Goal: Information Seeking & Learning: Learn about a topic

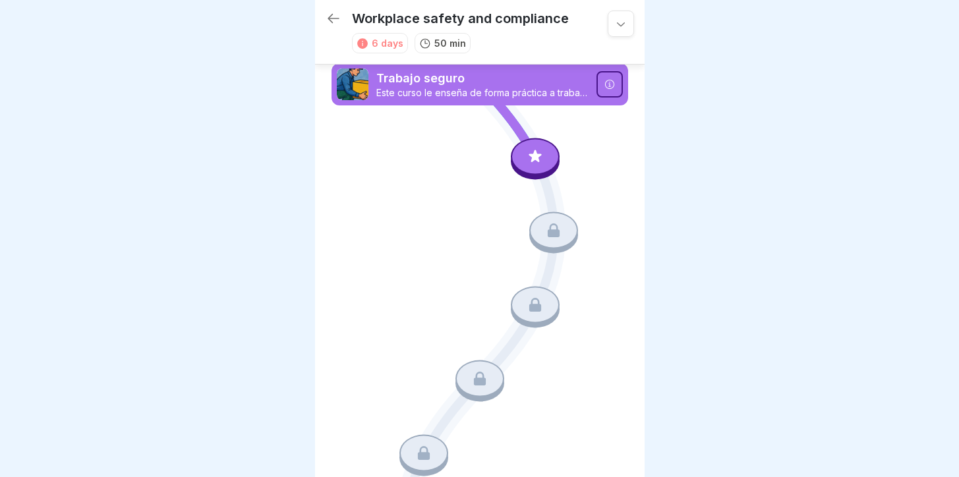
click at [514, 92] on p "Este curso le enseña de forma práctica a trabajar ergonómicamente, a reconocer …" at bounding box center [482, 93] width 212 height 12
click at [604, 84] on icon at bounding box center [608, 84] width 9 height 9
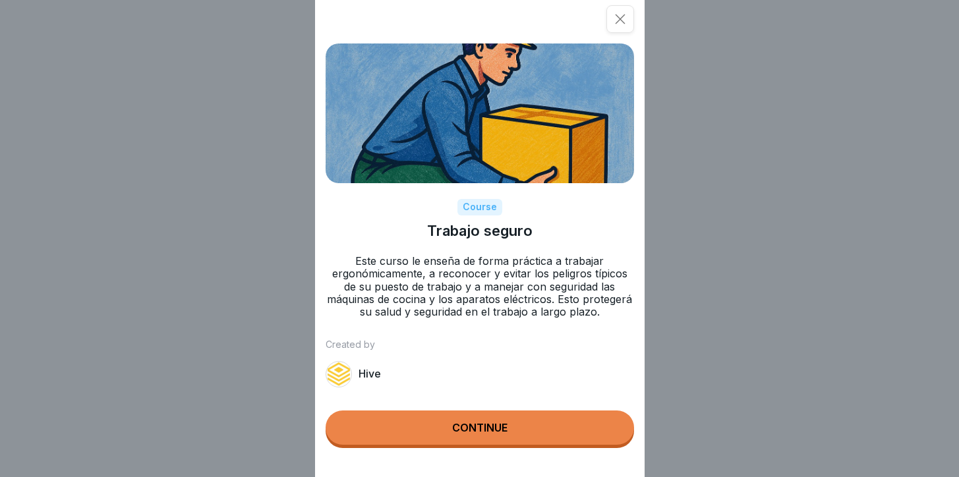
click at [454, 435] on button "Continue" at bounding box center [480, 428] width 308 height 34
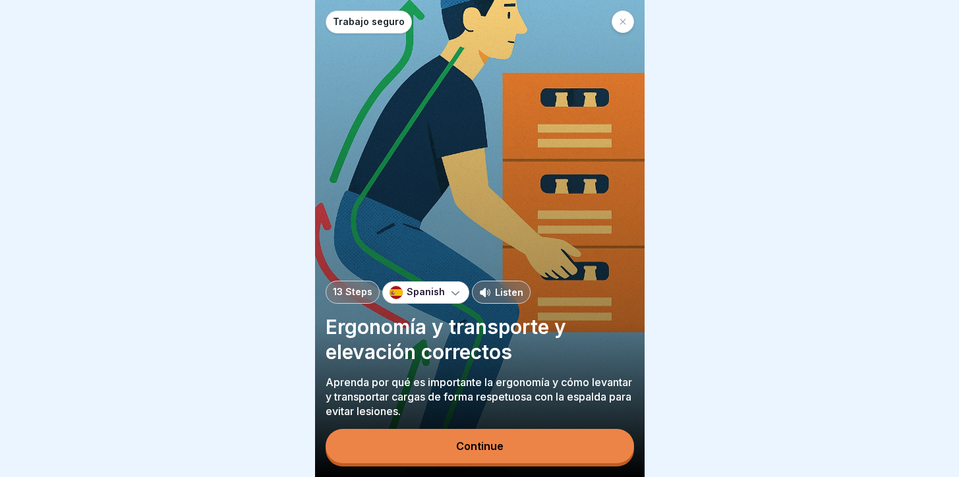
scroll to position [10, 0]
click at [465, 448] on div "Continue" at bounding box center [479, 446] width 47 height 12
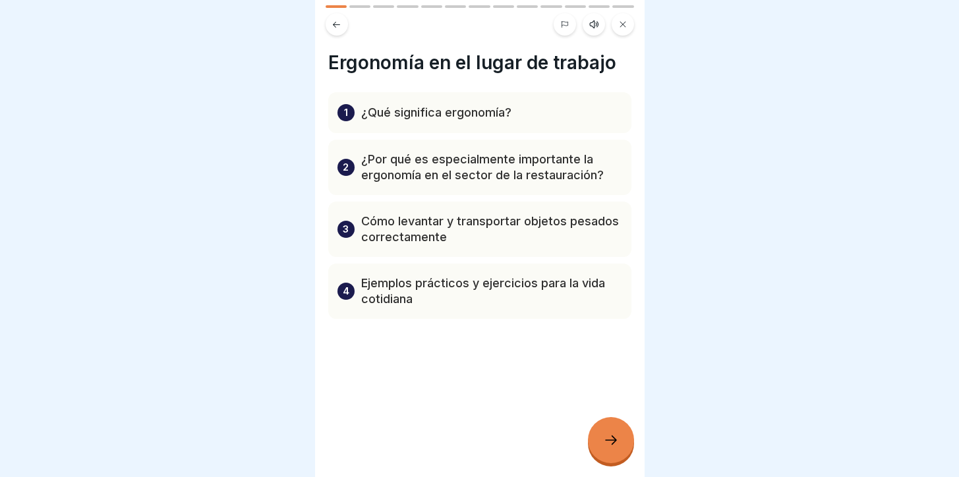
scroll to position [0, 0]
click at [618, 441] on div at bounding box center [611, 440] width 46 height 46
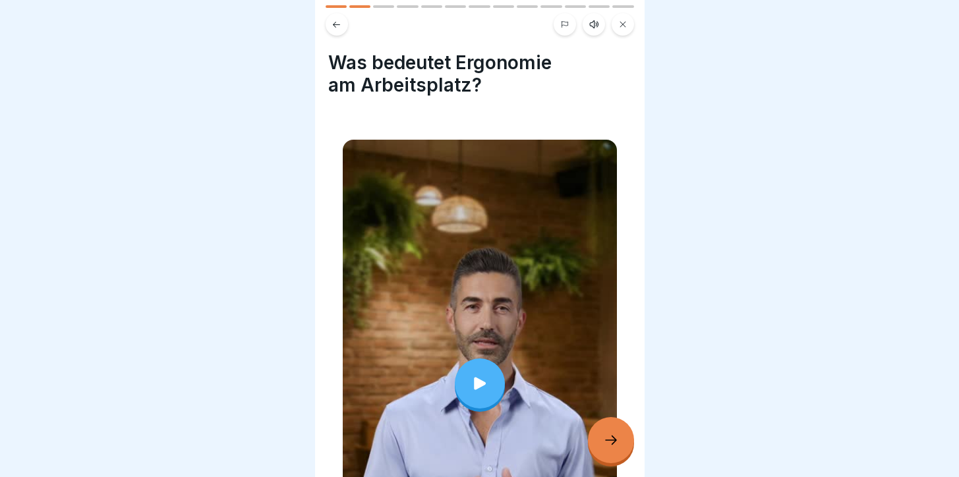
click at [486, 394] on div at bounding box center [480, 384] width 50 height 50
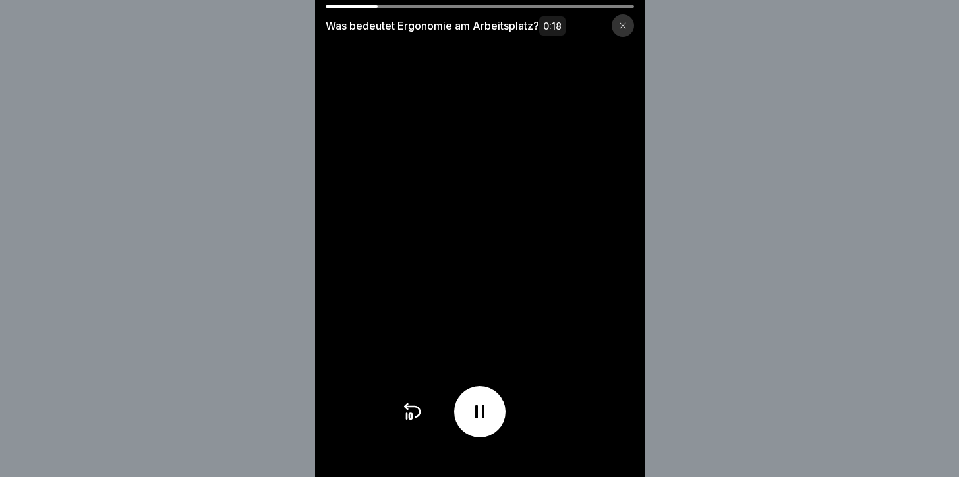
click at [633, 32] on div at bounding box center [623, 26] width 22 height 22
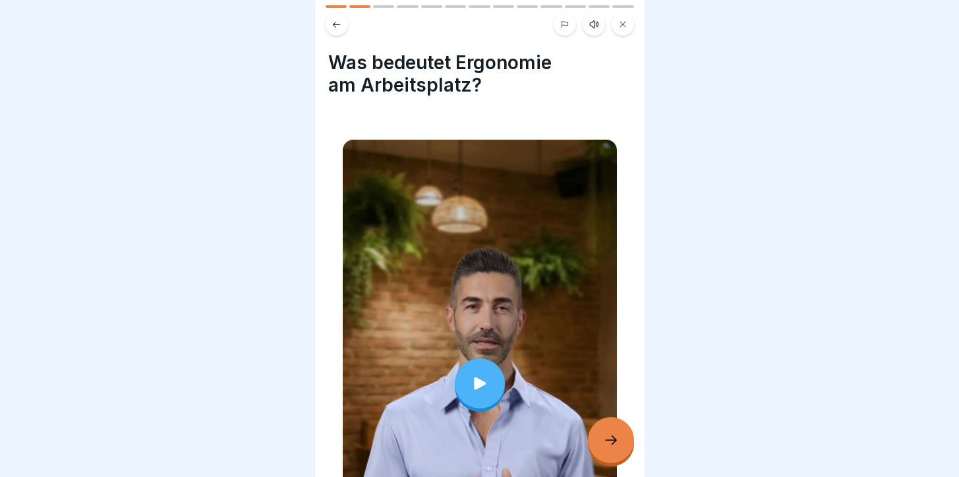
click at [568, 28] on button at bounding box center [565, 24] width 22 height 22
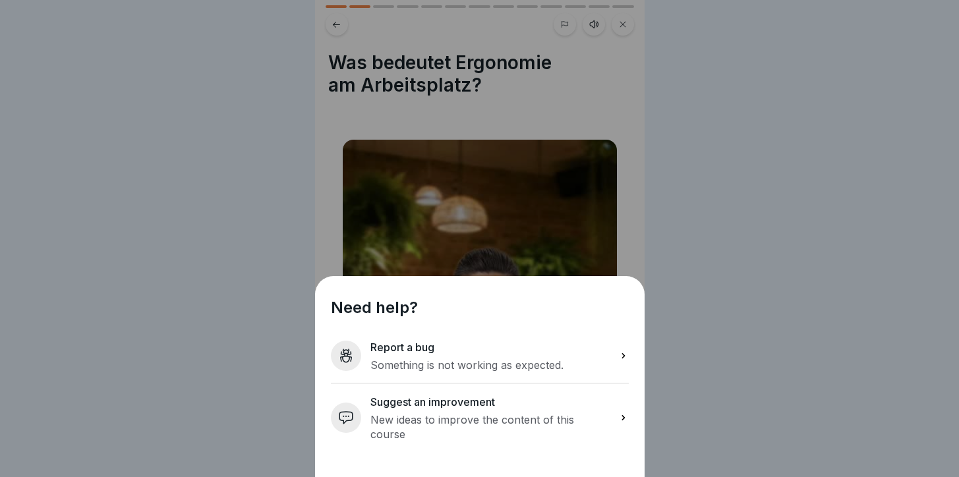
click at [732, 184] on div "Need help? Report a bug Something is not working as expected. Suggest an improv…" at bounding box center [479, 238] width 959 height 477
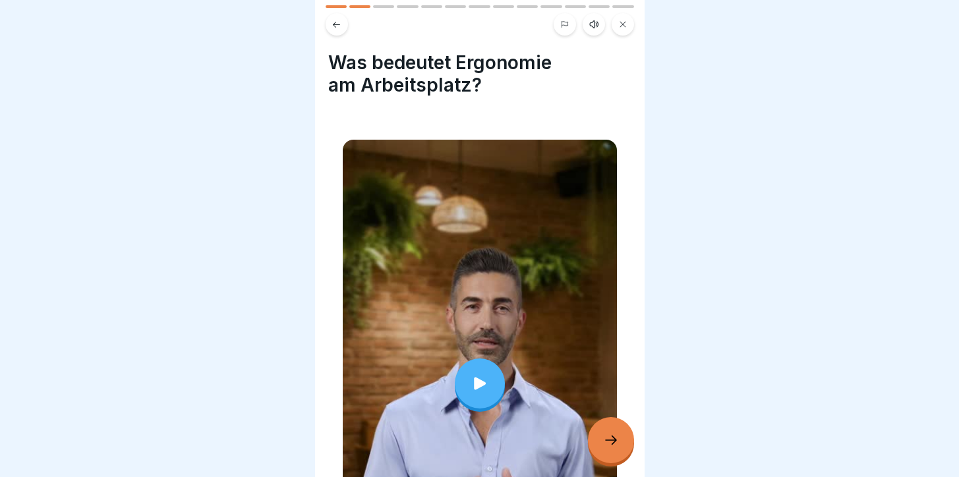
click at [474, 377] on icon at bounding box center [480, 383] width 12 height 13
click at [324, 24] on div at bounding box center [480, 20] width 330 height 30
click at [329, 25] on button at bounding box center [337, 24] width 22 height 22
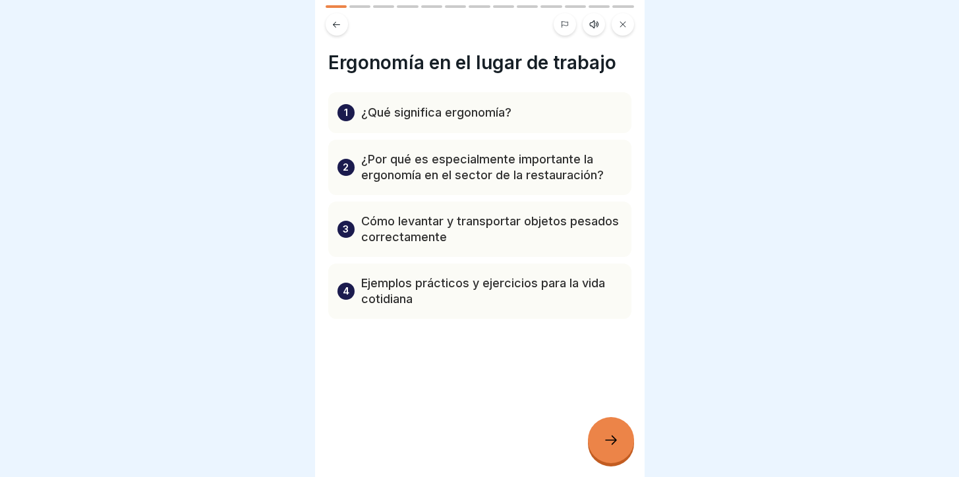
click at [329, 25] on button at bounding box center [337, 24] width 22 height 22
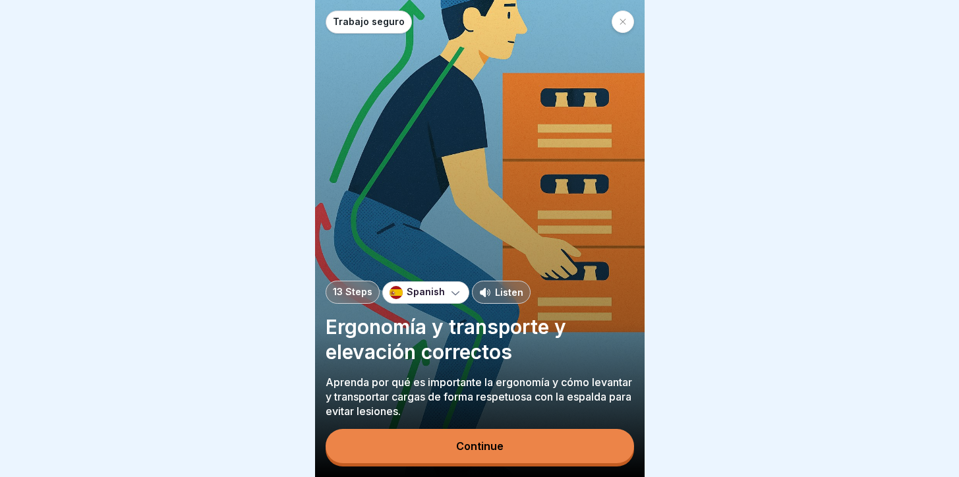
click at [329, 25] on div "Trabajo seguro" at bounding box center [369, 22] width 86 height 23
click at [435, 298] on p "Spanish" at bounding box center [426, 292] width 38 height 11
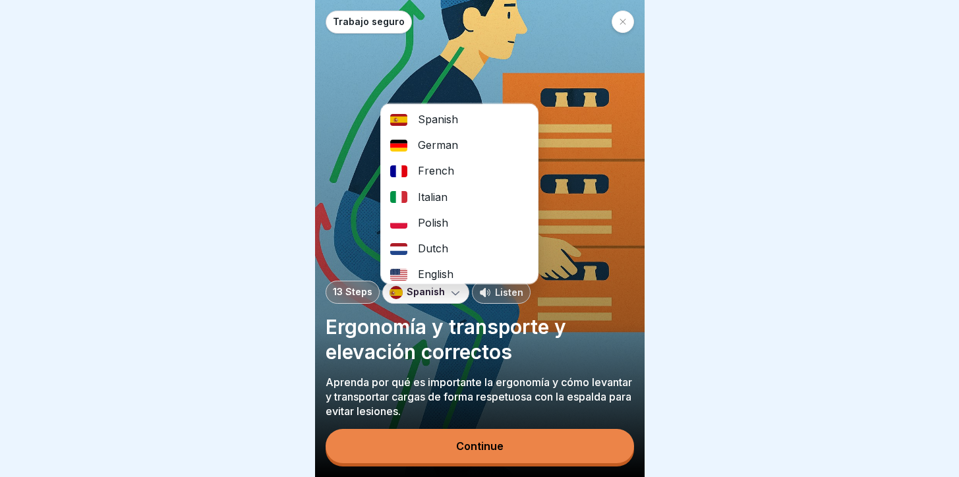
click at [429, 128] on div "Spanish" at bounding box center [459, 120] width 157 height 26
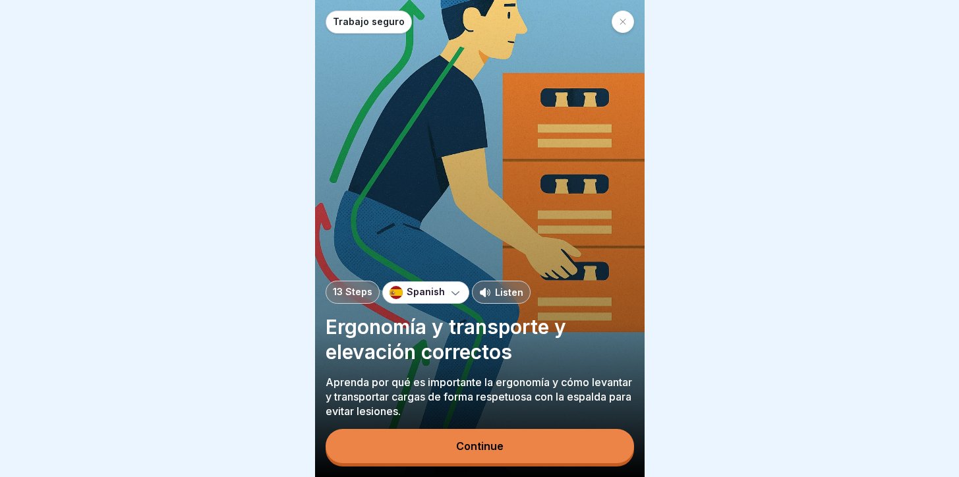
click at [492, 304] on div "Listen" at bounding box center [501, 292] width 59 height 23
click at [450, 447] on button "Continue" at bounding box center [480, 446] width 308 height 34
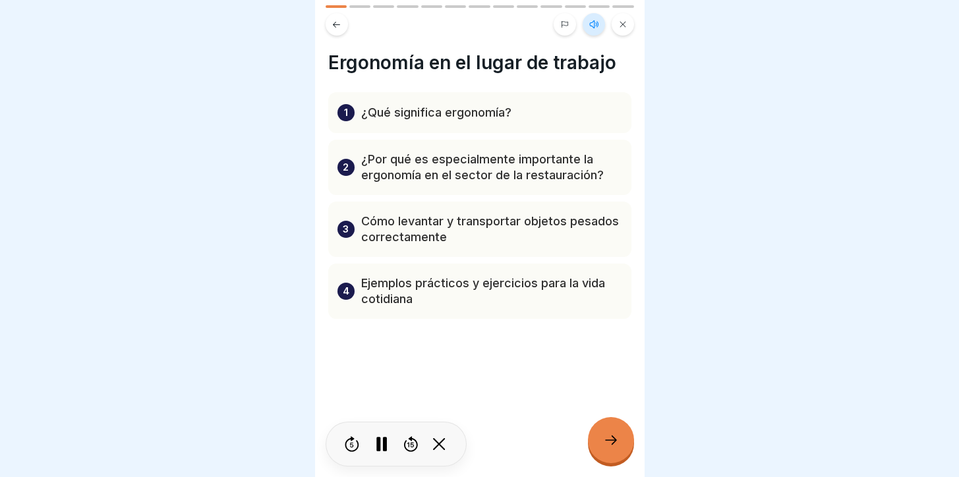
click at [608, 444] on icon at bounding box center [611, 440] width 16 height 16
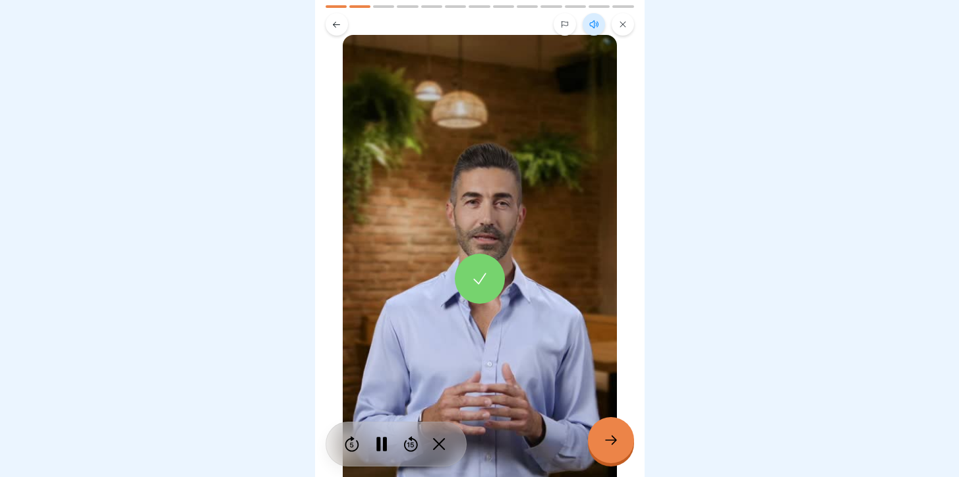
scroll to position [108, 0]
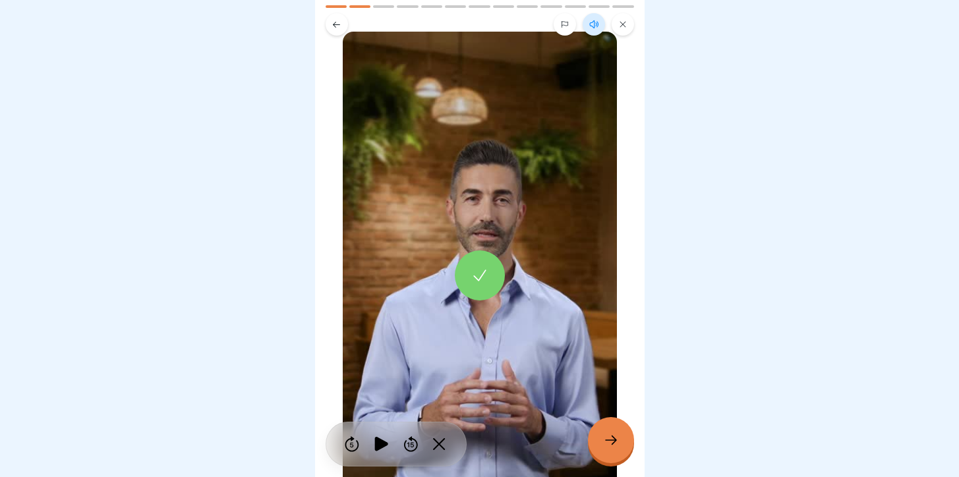
click at [621, 434] on div at bounding box center [611, 440] width 46 height 46
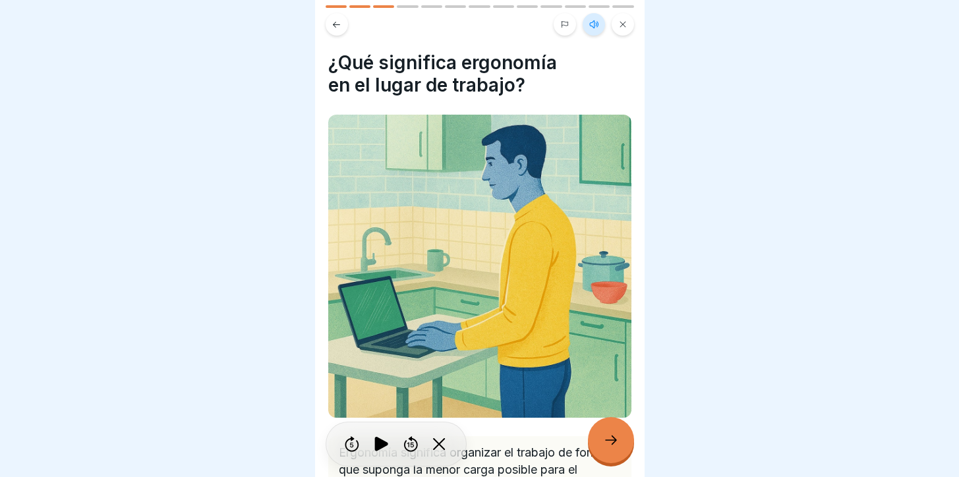
click at [621, 434] on div at bounding box center [611, 440] width 46 height 46
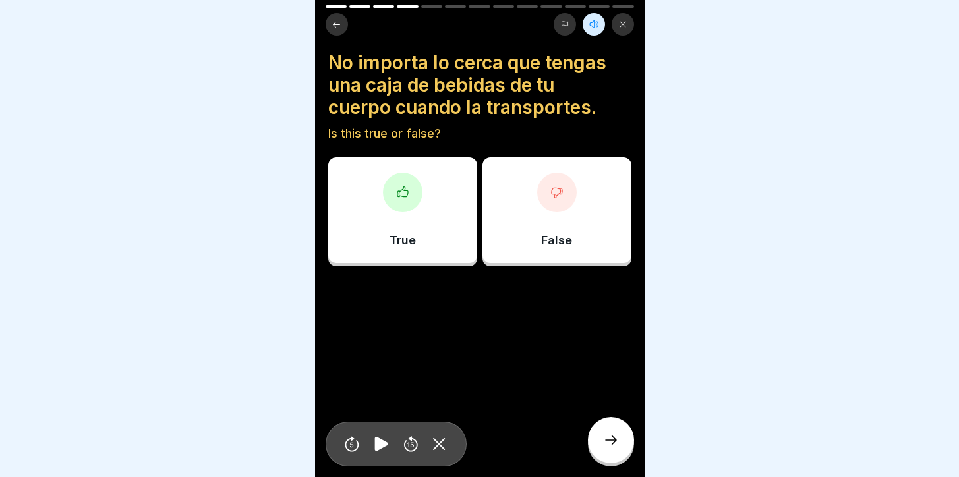
click at [518, 222] on div "False" at bounding box center [556, 210] width 149 height 105
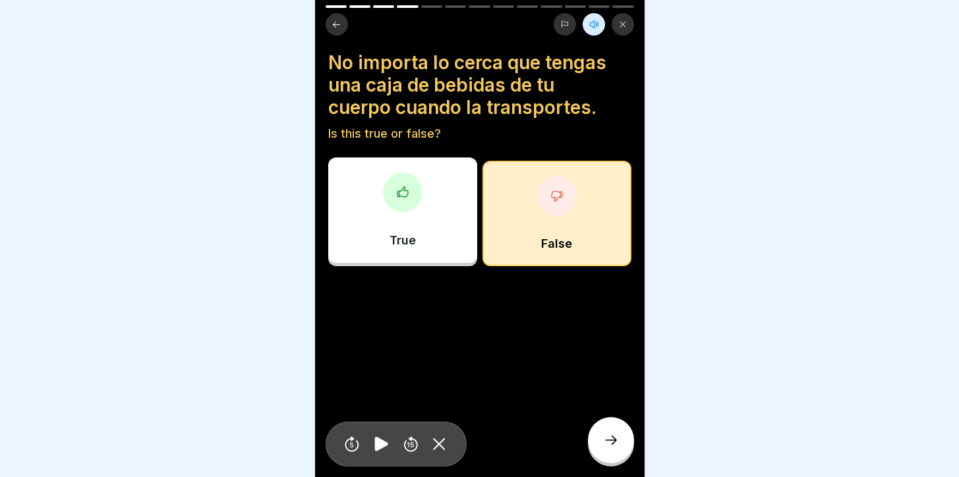
click at [622, 459] on div at bounding box center [611, 440] width 46 height 46
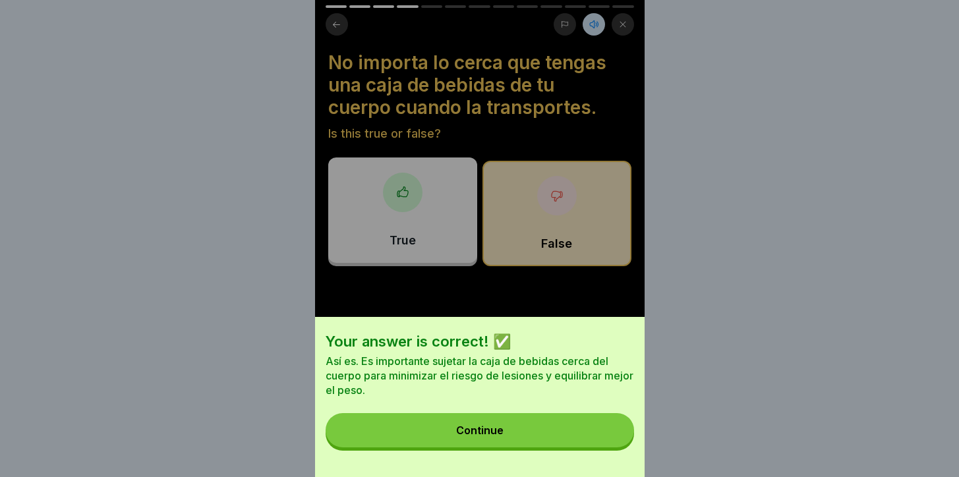
click at [550, 434] on button "Continue" at bounding box center [480, 430] width 308 height 34
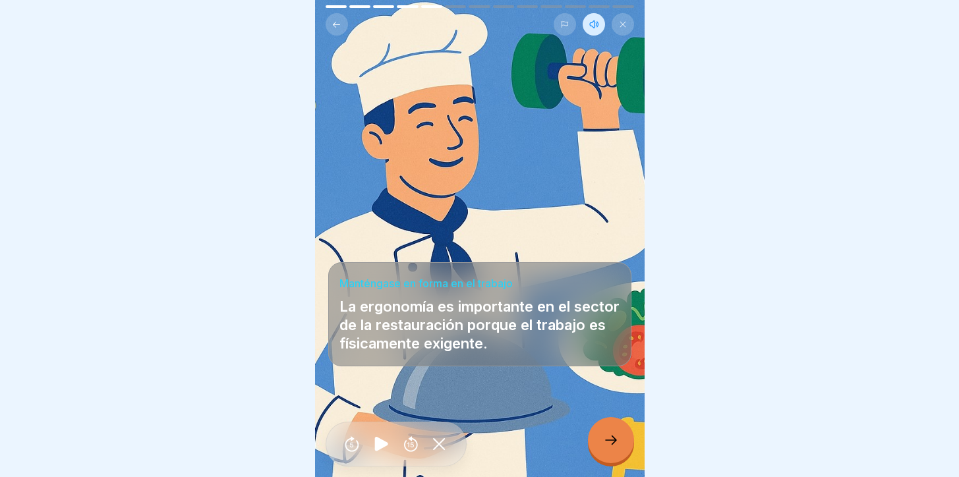
click at [609, 449] on div at bounding box center [611, 440] width 46 height 46
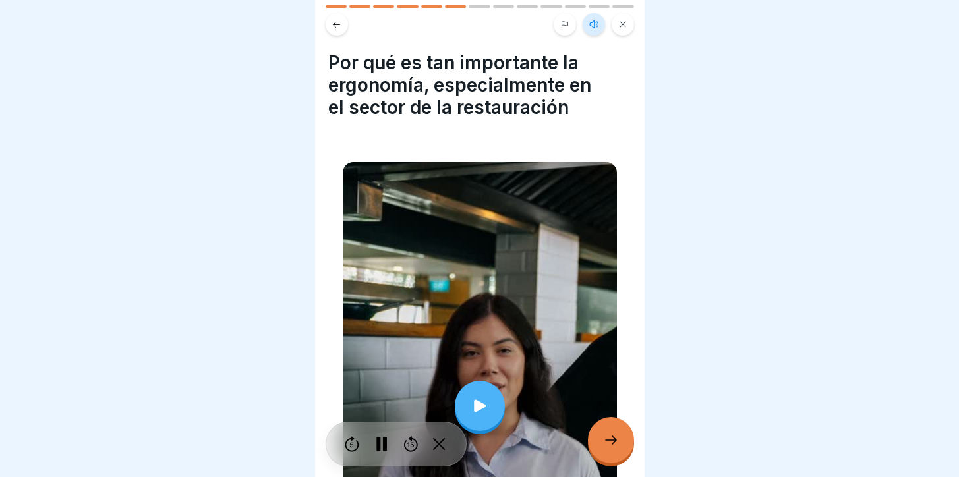
click at [609, 449] on div at bounding box center [611, 440] width 46 height 46
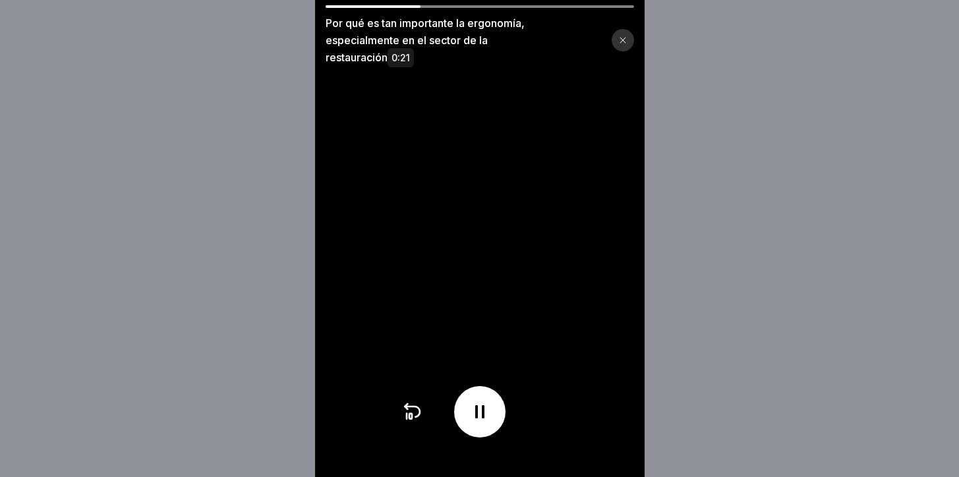
click at [490, 422] on icon at bounding box center [479, 411] width 21 height 21
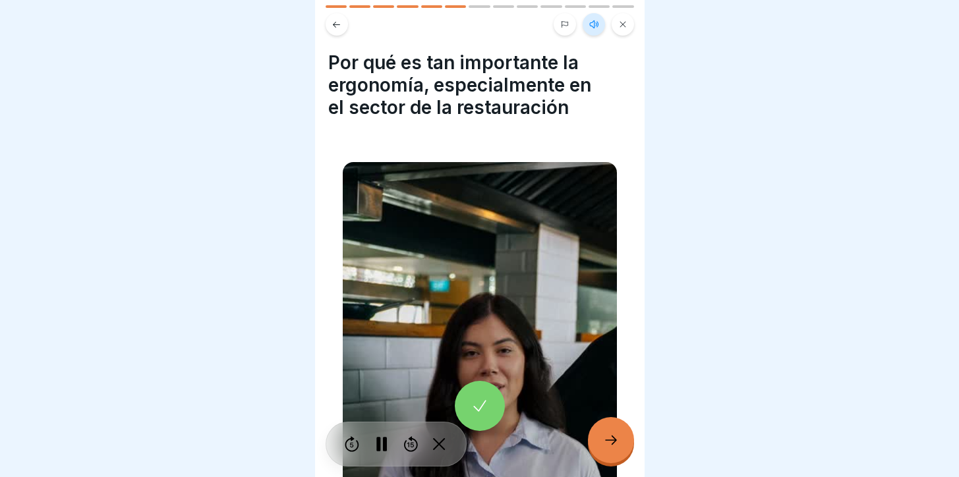
click at [622, 438] on div at bounding box center [611, 440] width 46 height 46
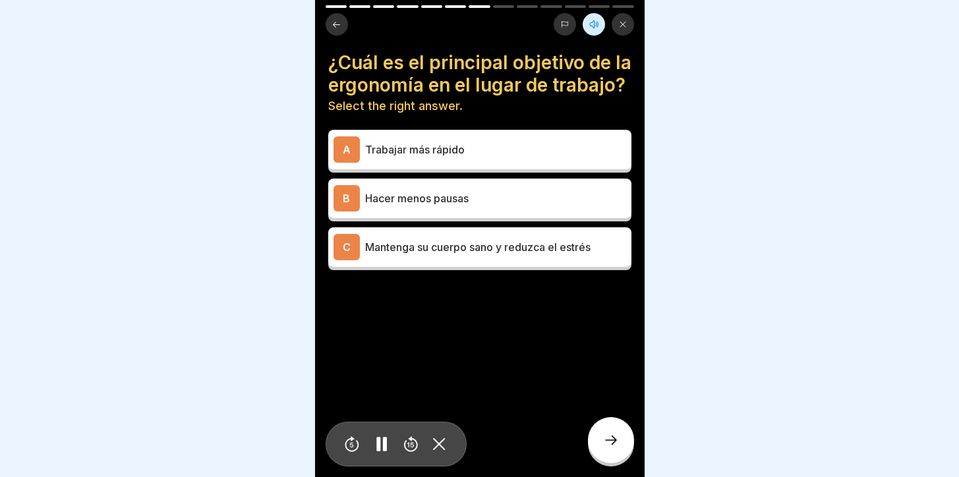
click at [540, 267] on div "C Mantenga su cuerpo sano y reduzca el estrés" at bounding box center [479, 247] width 303 height 40
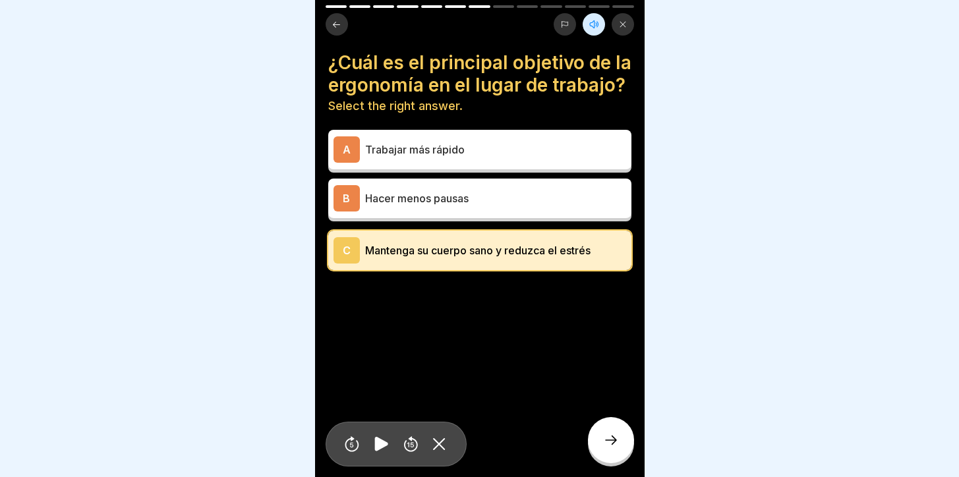
click at [627, 467] on div "¿Cuál es el principal objetivo de la ergonomía en el lugar de trabajo? Select t…" at bounding box center [480, 238] width 330 height 477
click at [617, 448] on icon at bounding box center [611, 440] width 16 height 16
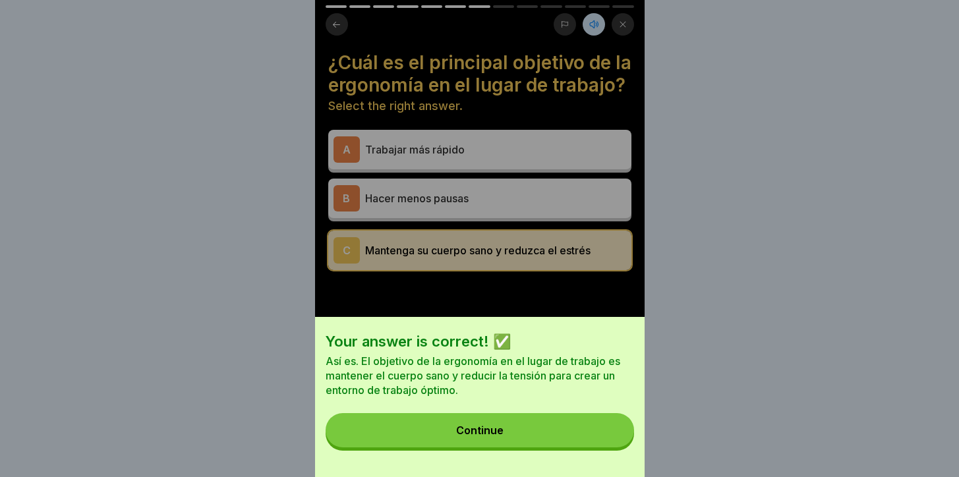
click at [578, 440] on button "Continue" at bounding box center [480, 430] width 308 height 34
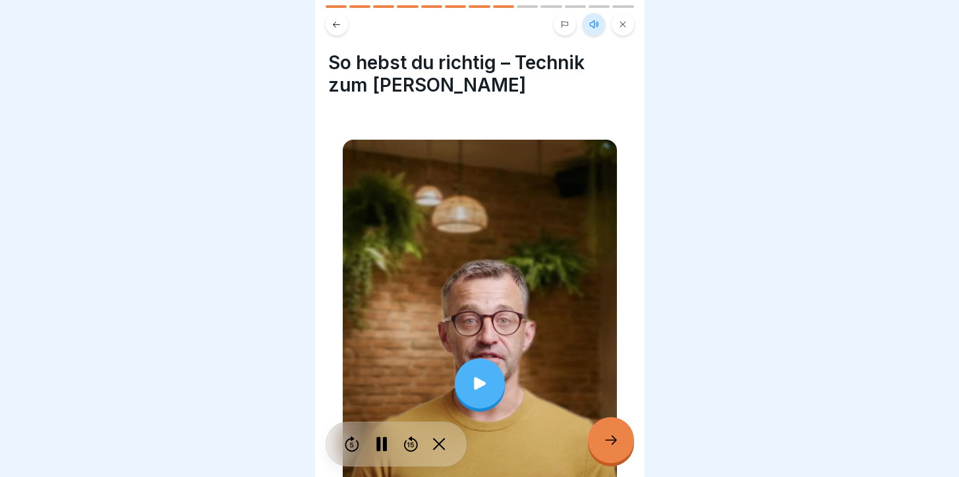
click at [484, 366] on div at bounding box center [480, 384] width 50 height 50
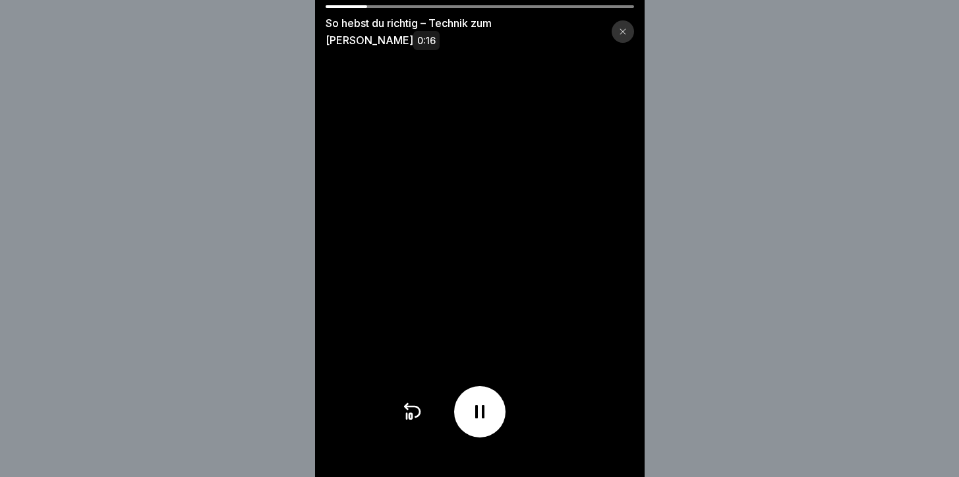
click at [620, 32] on div at bounding box center [623, 31] width 22 height 22
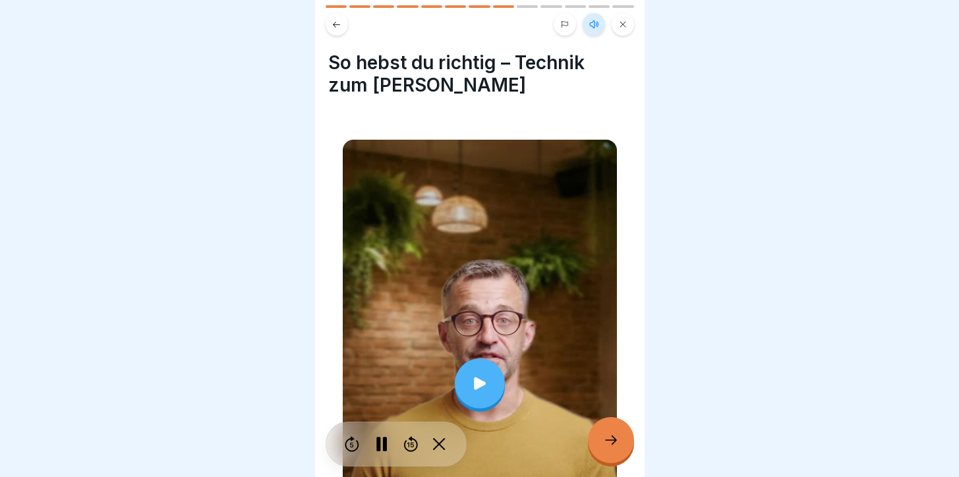
click at [484, 370] on div at bounding box center [480, 384] width 50 height 50
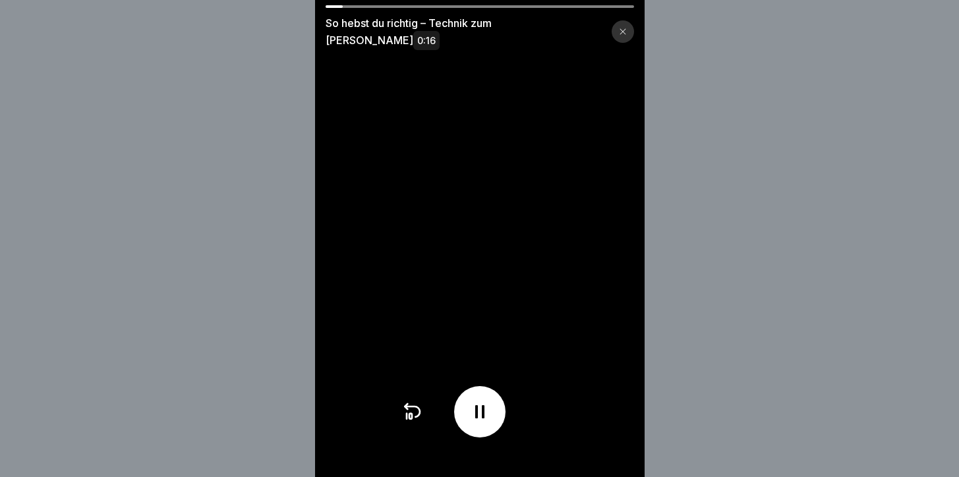
scroll to position [10, 0]
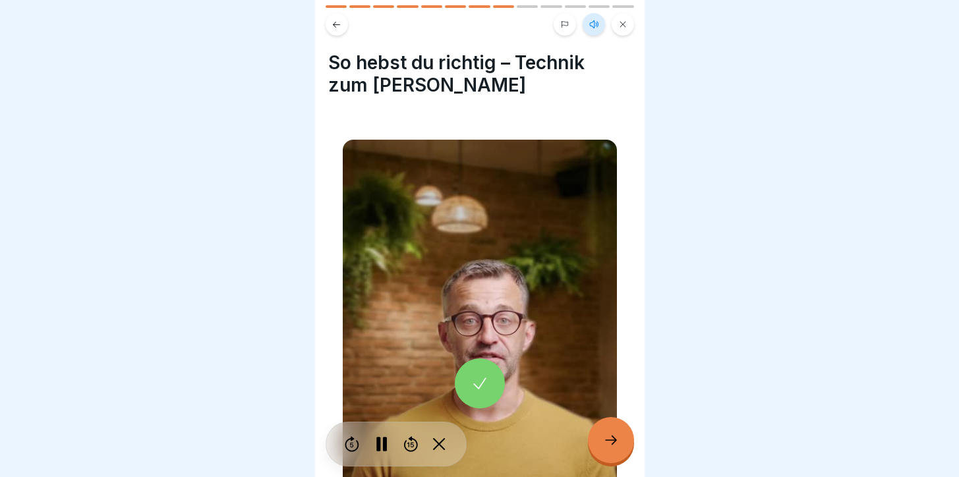
click at [618, 434] on icon at bounding box center [611, 440] width 16 height 16
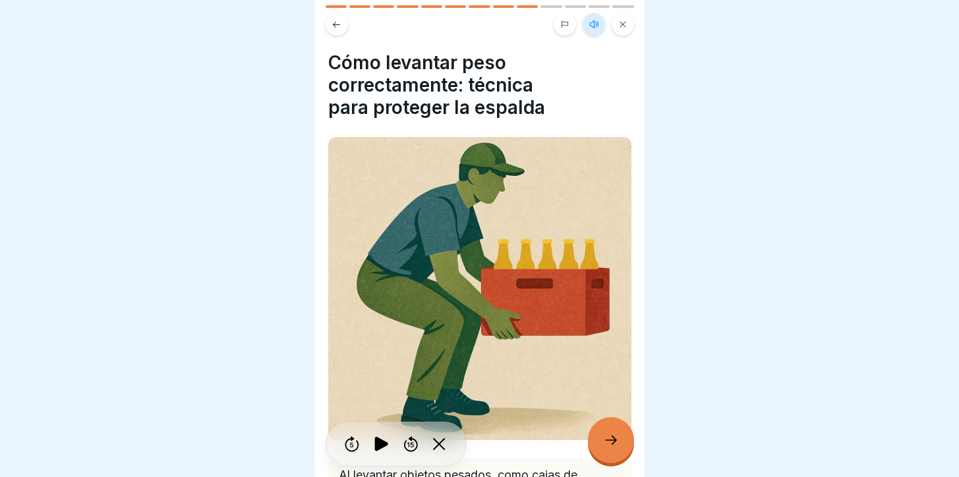
click at [618, 434] on icon at bounding box center [611, 440] width 16 height 16
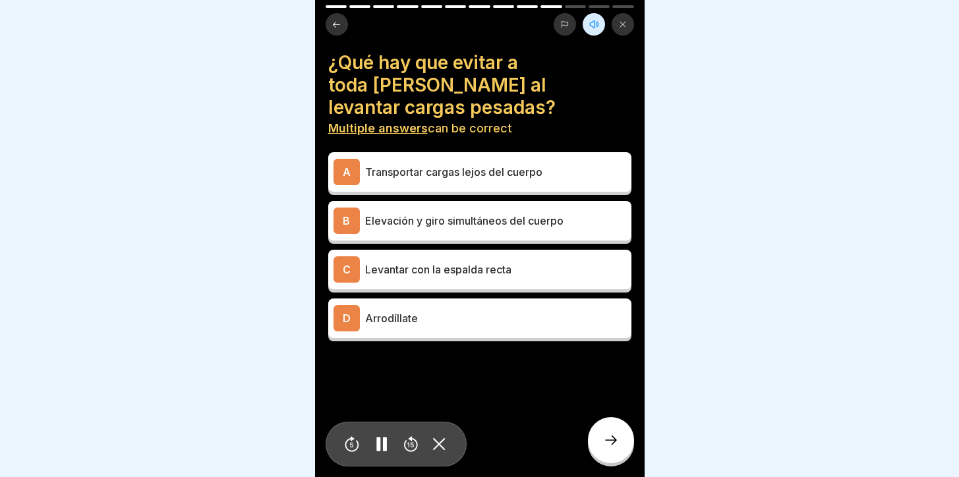
click at [552, 156] on div "A Transportar cargas lejos del cuerpo" at bounding box center [479, 172] width 303 height 40
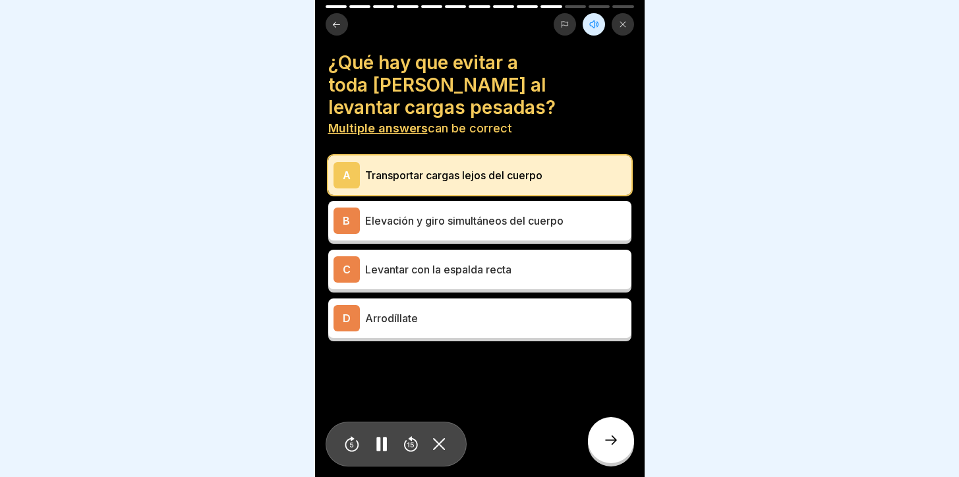
click at [530, 208] on div "B Elevación y giro simultáneos del cuerpo" at bounding box center [480, 221] width 293 height 26
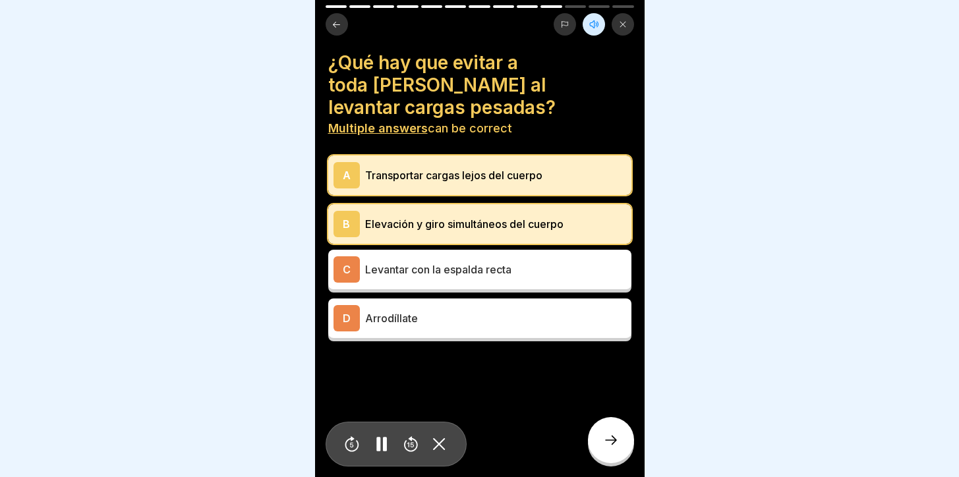
click at [597, 440] on div at bounding box center [611, 440] width 46 height 46
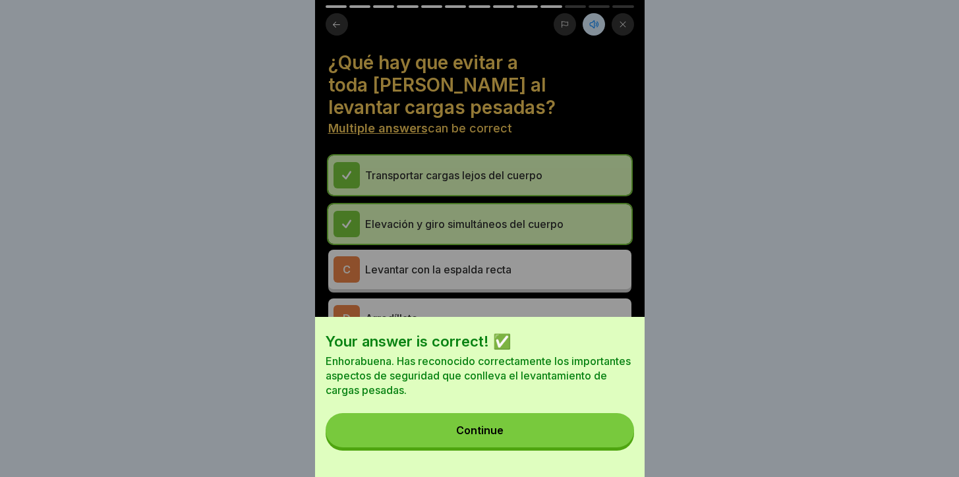
click at [562, 438] on button "Continue" at bounding box center [480, 430] width 308 height 34
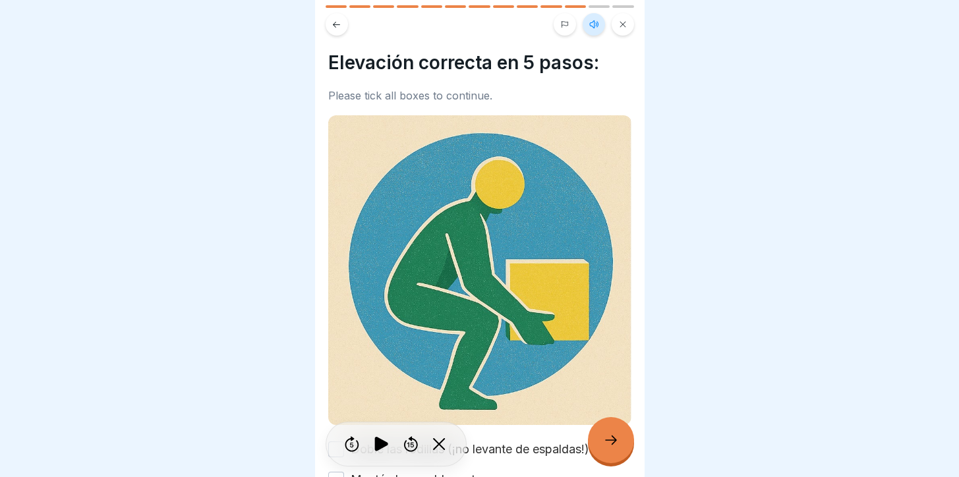
click at [626, 424] on div "Trabajo seguro 13 Steps Spanish Listen Ergonomía y transporte y elevación corre…" at bounding box center [480, 238] width 330 height 477
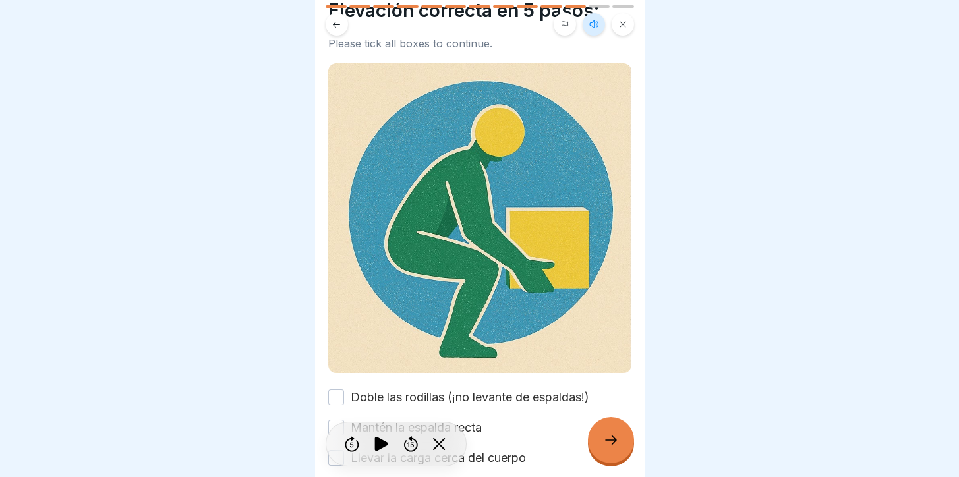
scroll to position [188, 0]
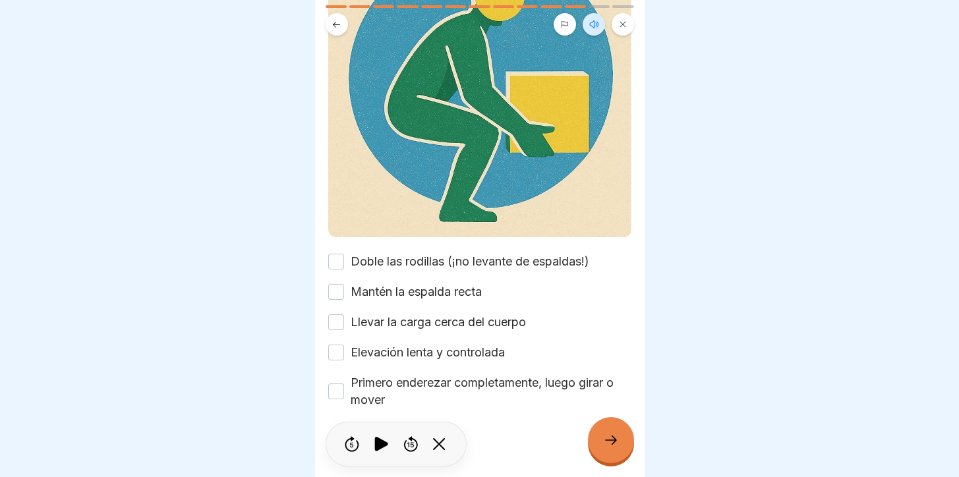
click at [335, 254] on button "Doble las rodillas (¡no levante de espaldas!)" at bounding box center [336, 262] width 16 height 16
click at [336, 314] on button "Llevar la carga cerca del cuerpo" at bounding box center [336, 322] width 16 height 16
click at [337, 345] on button "Elevación lenta y controlada" at bounding box center [336, 353] width 16 height 16
click at [593, 441] on div at bounding box center [611, 440] width 46 height 46
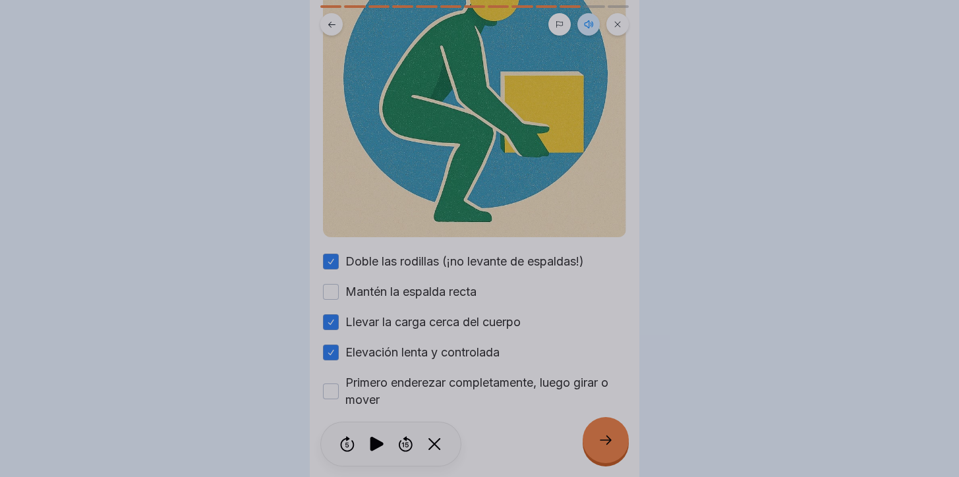
scroll to position [0, 0]
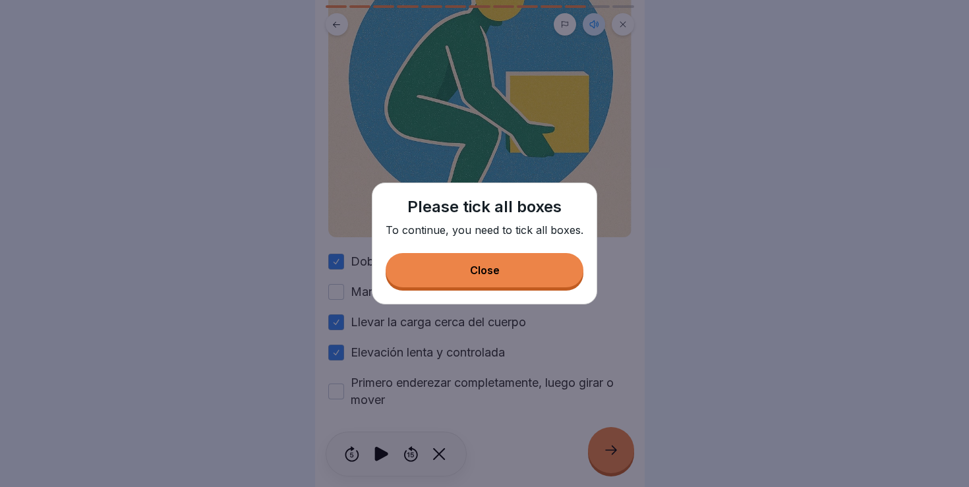
click at [496, 288] on div "Please tick all boxes To continue, you need to tick all boxes. Close" at bounding box center [484, 244] width 225 height 122
click at [465, 281] on button "Close" at bounding box center [485, 270] width 198 height 34
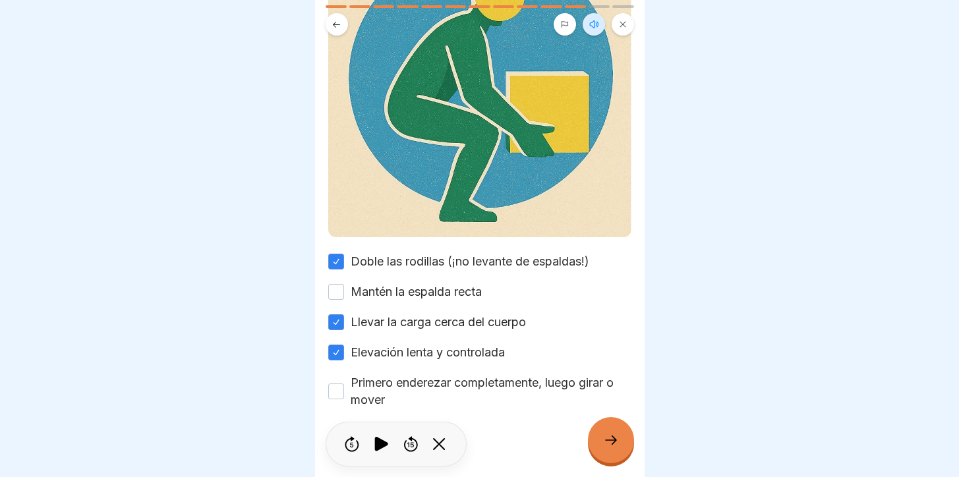
click at [337, 285] on button "Mantén la espalda recta" at bounding box center [336, 292] width 16 height 16
click at [329, 384] on button "Primero enderezar completamente, luego girar o mover" at bounding box center [336, 392] width 16 height 16
click at [599, 463] on div at bounding box center [611, 440] width 46 height 46
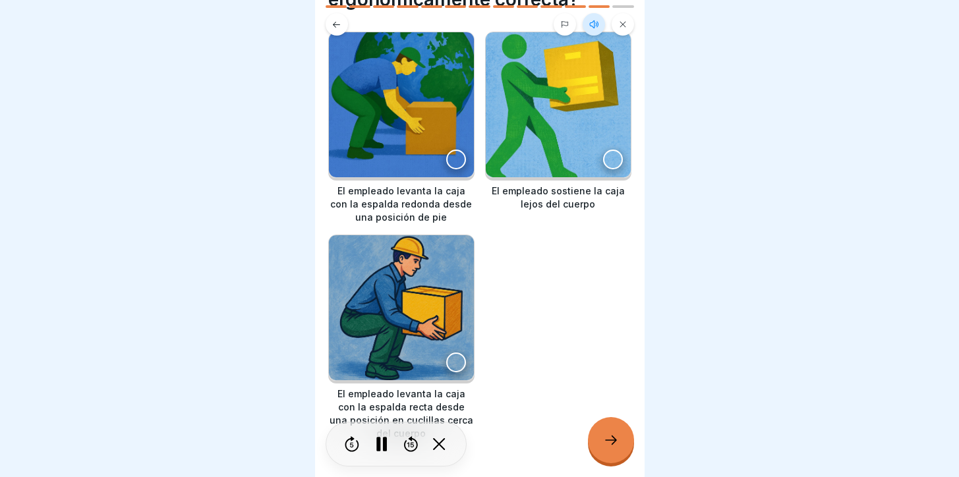
scroll to position [140, 0]
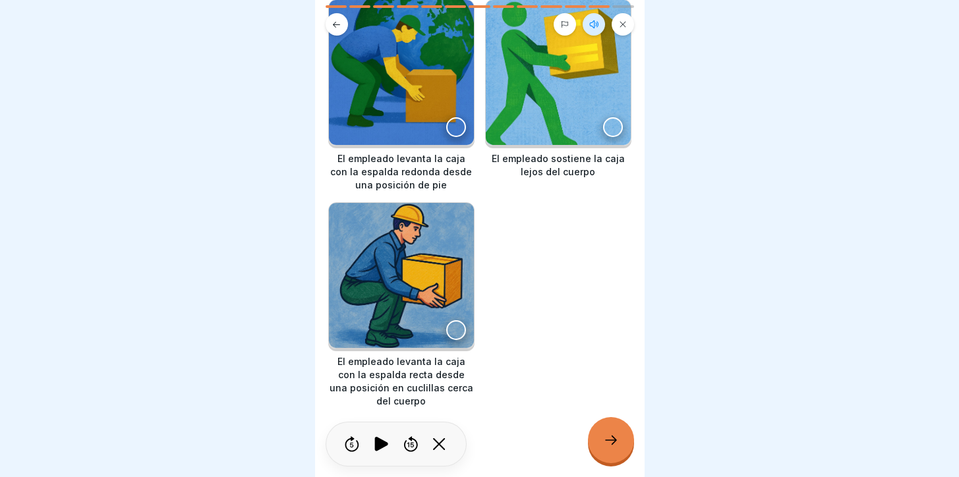
click at [448, 320] on div at bounding box center [456, 330] width 20 height 20
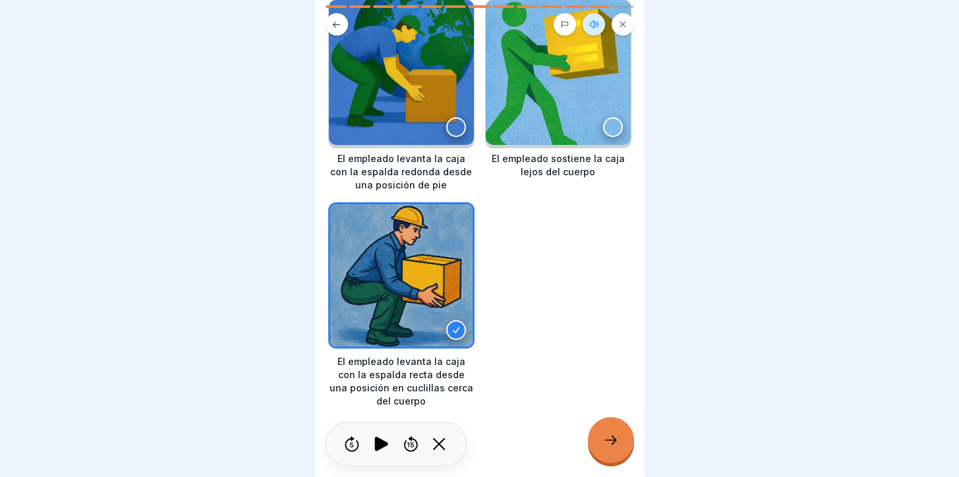
click at [598, 447] on div at bounding box center [611, 440] width 46 height 46
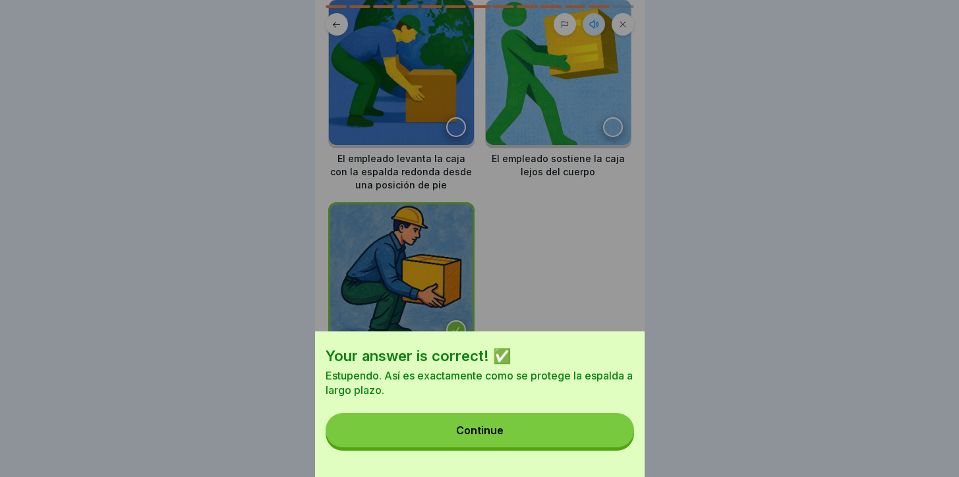
click at [598, 447] on button "Continue" at bounding box center [480, 430] width 308 height 34
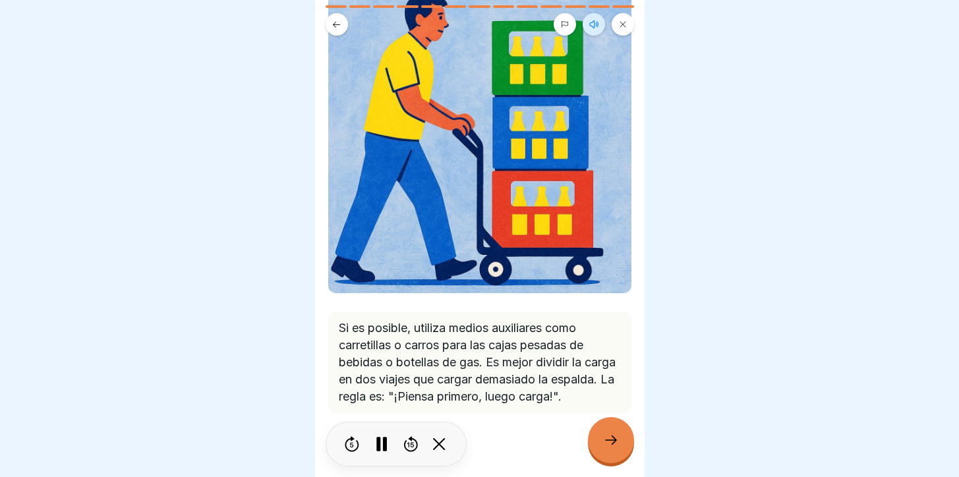
scroll to position [146, 0]
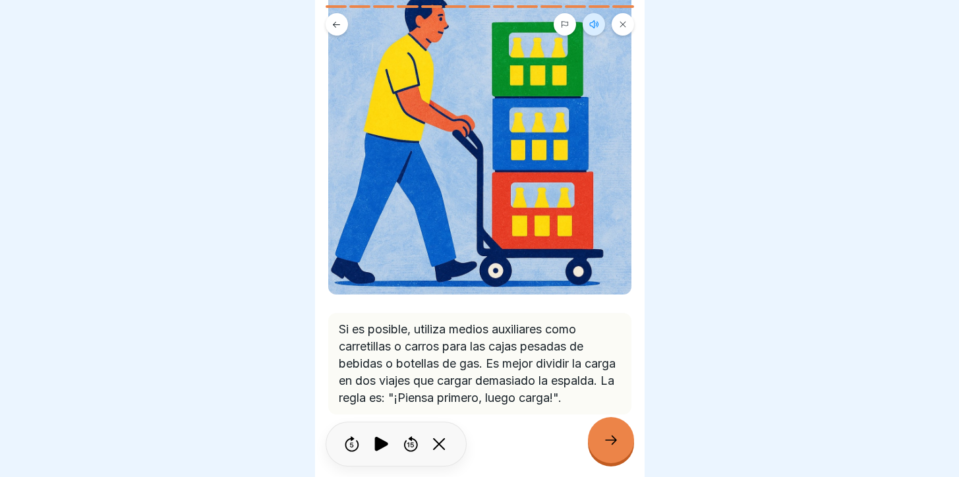
click at [604, 435] on icon at bounding box center [611, 440] width 16 height 16
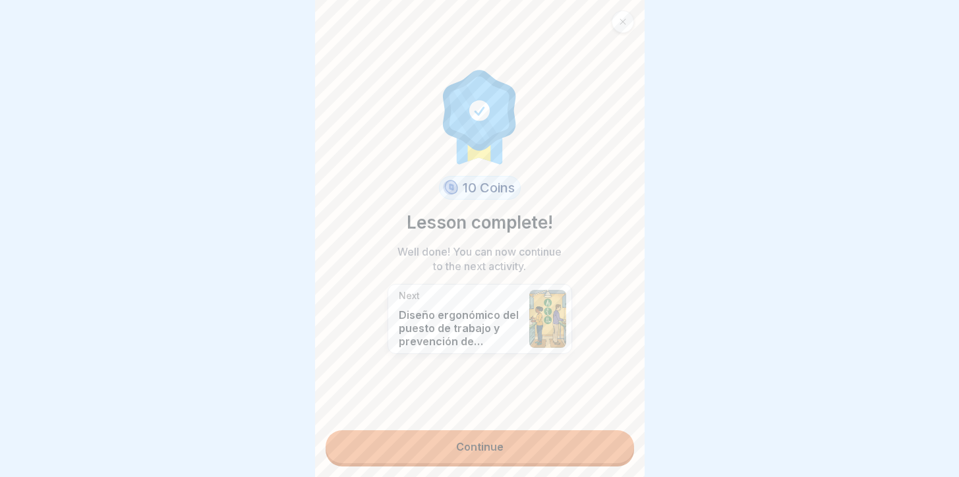
click at [526, 448] on link "Continue" at bounding box center [480, 446] width 308 height 33
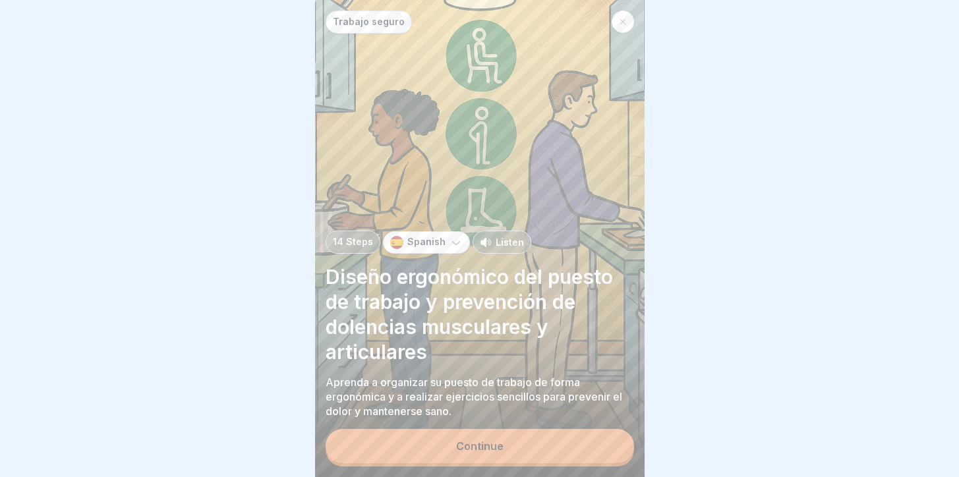
click at [526, 448] on button "Continue" at bounding box center [480, 446] width 308 height 34
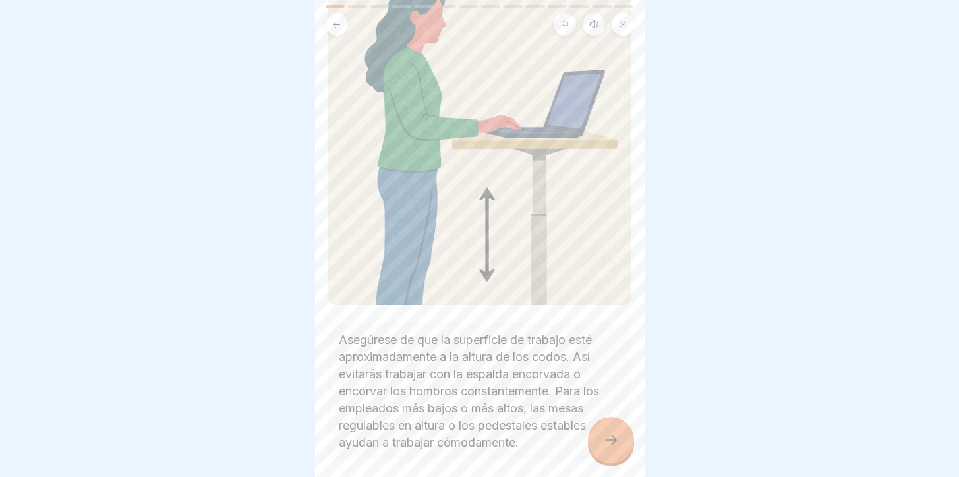
scroll to position [151, 0]
click at [596, 434] on div at bounding box center [611, 440] width 46 height 46
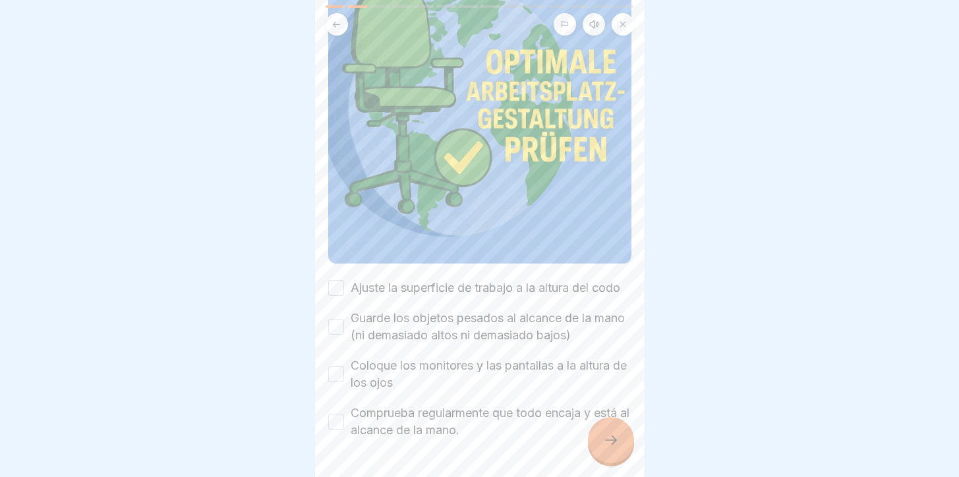
scroll to position [187, 0]
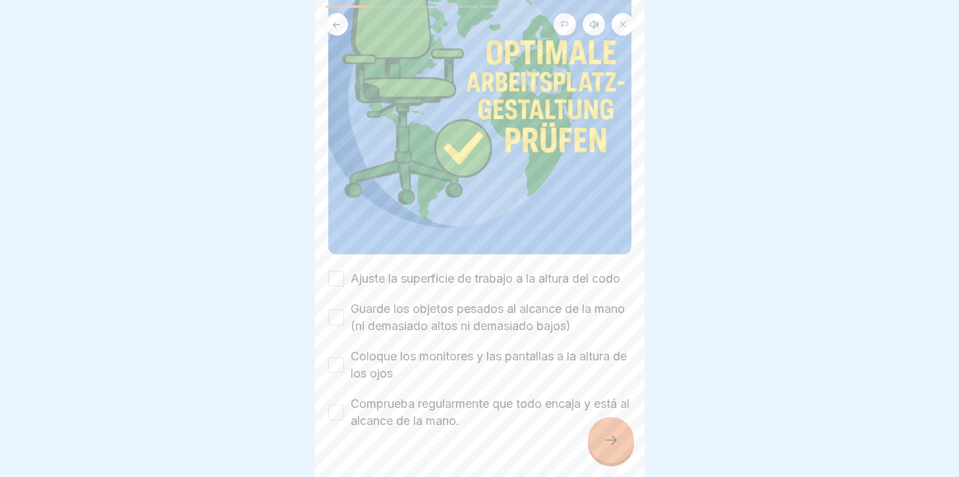
click at [338, 279] on div "Ajuste la superficie de trabajo a la altura del codo" at bounding box center [474, 278] width 292 height 17
click at [339, 277] on div "Ajuste la superficie de trabajo a la altura del codo" at bounding box center [474, 278] width 292 height 17
click at [339, 274] on button "Ajuste la superficie de trabajo a la altura del codo" at bounding box center [336, 279] width 16 height 16
click at [338, 312] on button "Guarde los objetos pesados al alcance de la mano (ni demasiado altos ni demasia…" at bounding box center [336, 318] width 16 height 16
click at [334, 365] on button "Coloque los monitores y las pantallas a la altura de los ojos" at bounding box center [336, 365] width 16 height 16
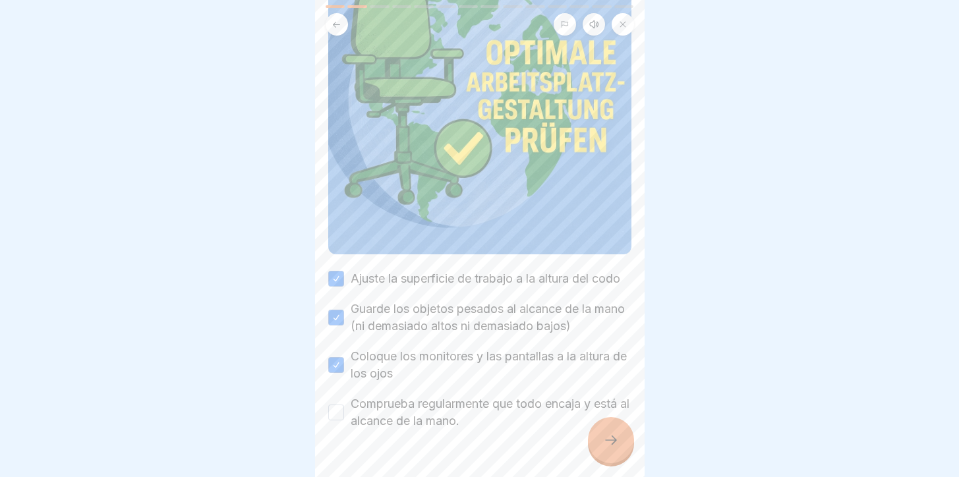
click at [611, 431] on div at bounding box center [611, 440] width 46 height 46
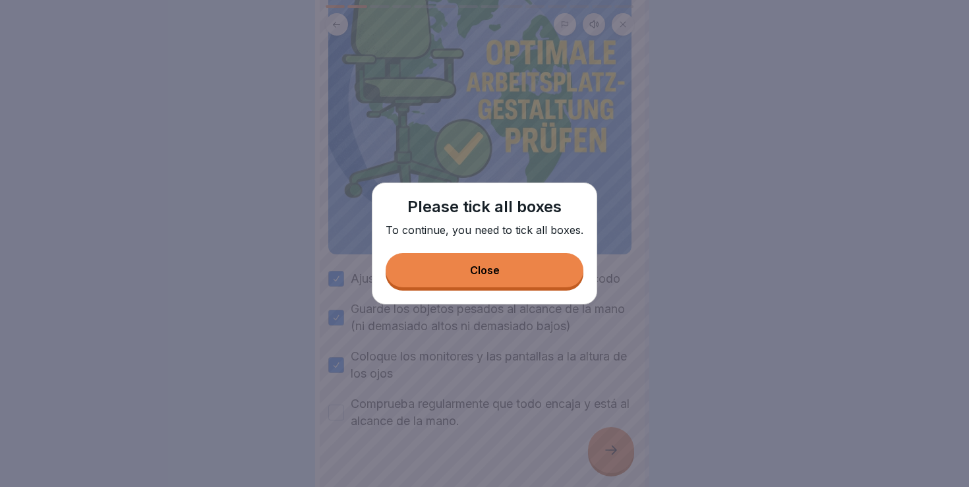
click at [496, 283] on button "Close" at bounding box center [485, 270] width 198 height 34
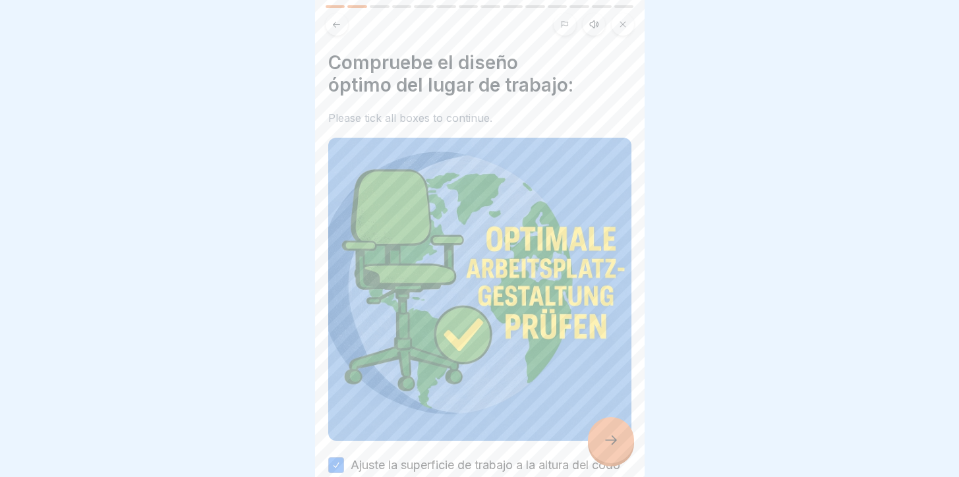
scroll to position [18, 0]
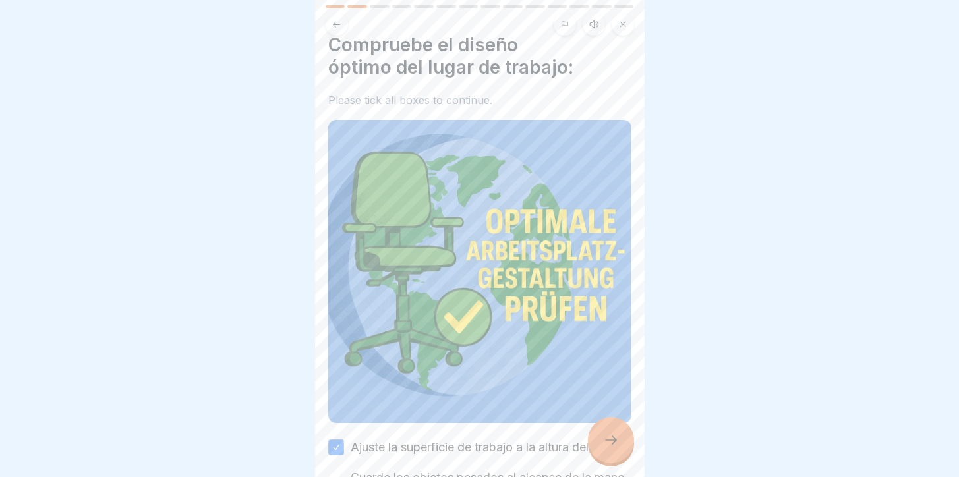
click at [610, 448] on icon at bounding box center [611, 440] width 16 height 16
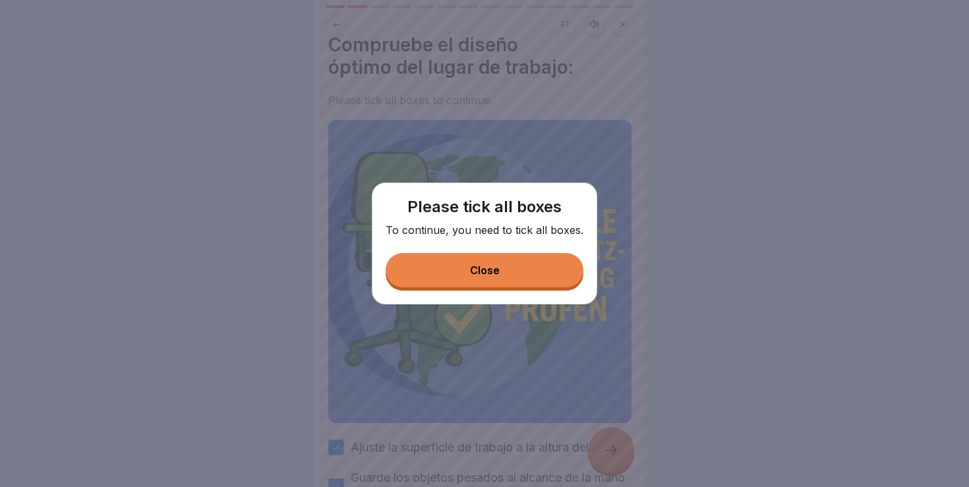
click at [499, 283] on button "Close" at bounding box center [485, 270] width 198 height 34
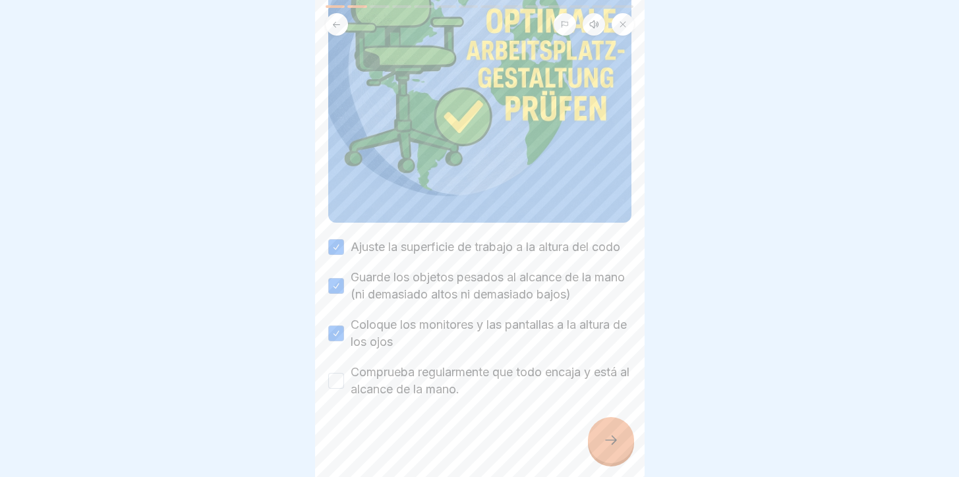
scroll to position [225, 0]
click at [343, 384] on button "Comprueba regularmente que todo encaja y está al alcance de la mano." at bounding box center [336, 381] width 16 height 16
click at [616, 436] on div at bounding box center [611, 440] width 46 height 46
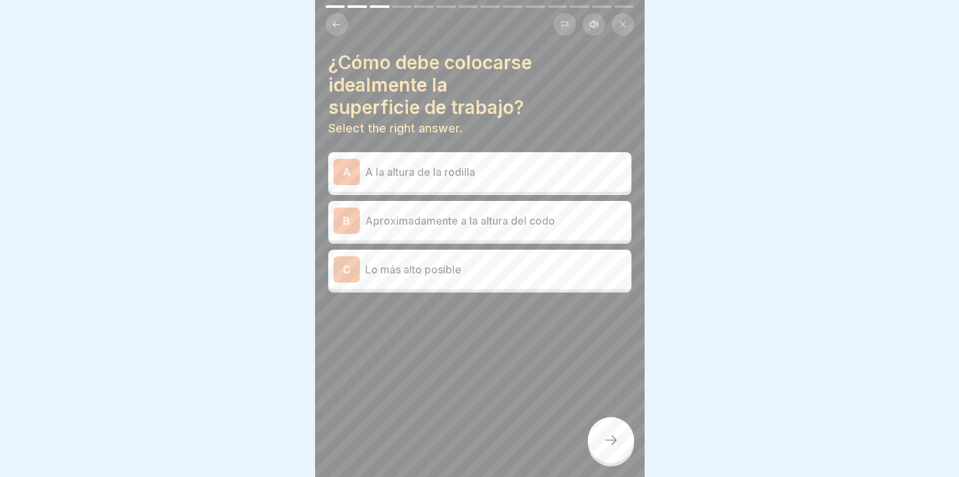
scroll to position [10, 0]
click at [469, 221] on div "B Aproximadamente a la altura del codo" at bounding box center [480, 221] width 293 height 26
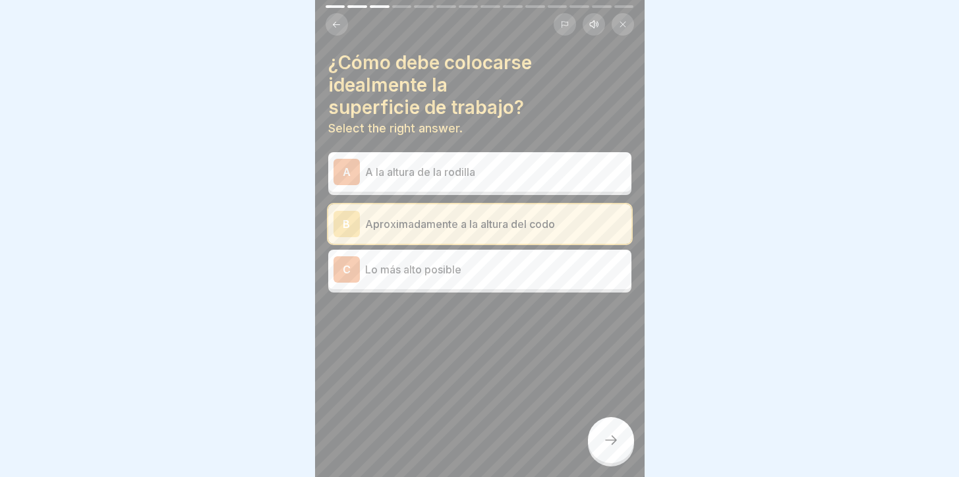
click at [616, 425] on div at bounding box center [611, 440] width 46 height 46
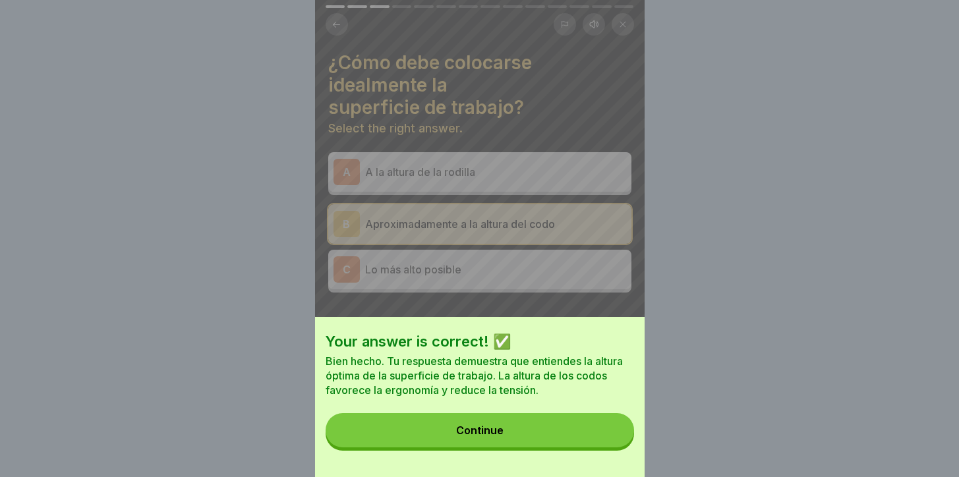
click at [596, 432] on button "Continue" at bounding box center [480, 430] width 308 height 34
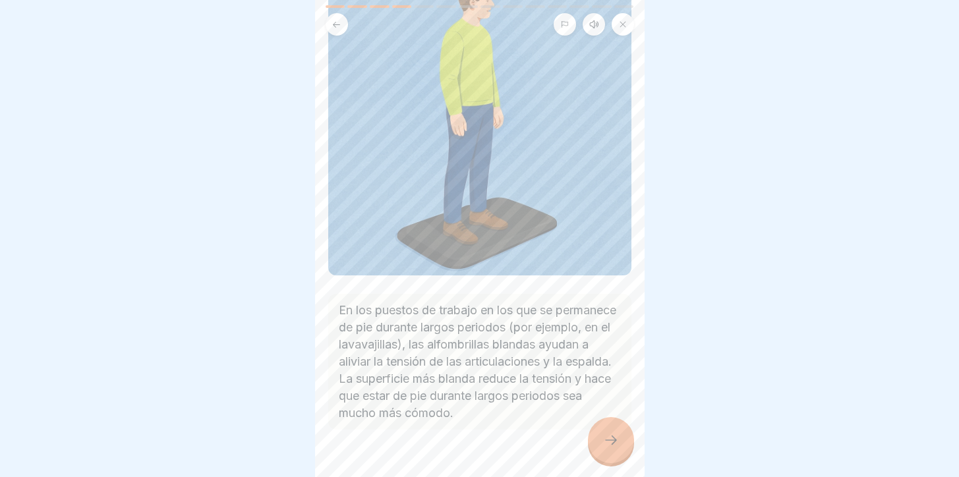
scroll to position [181, 0]
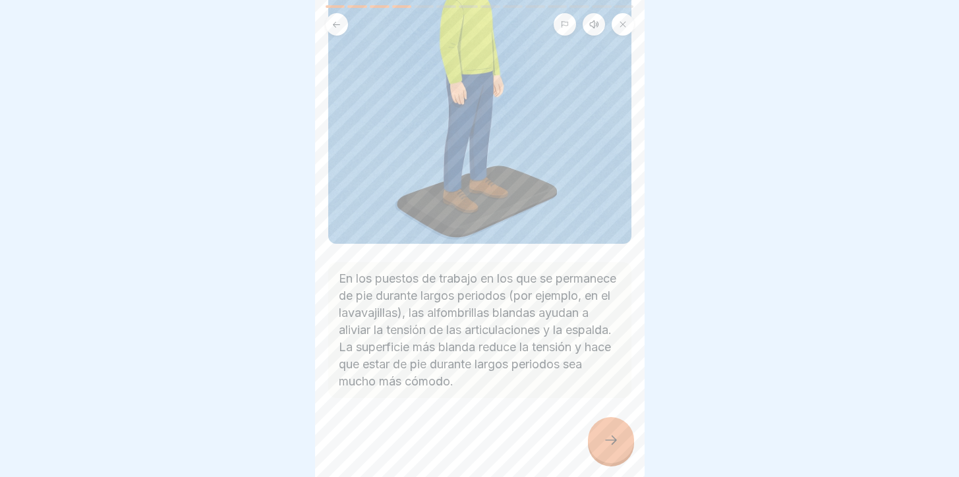
click at [599, 428] on div at bounding box center [611, 440] width 46 height 46
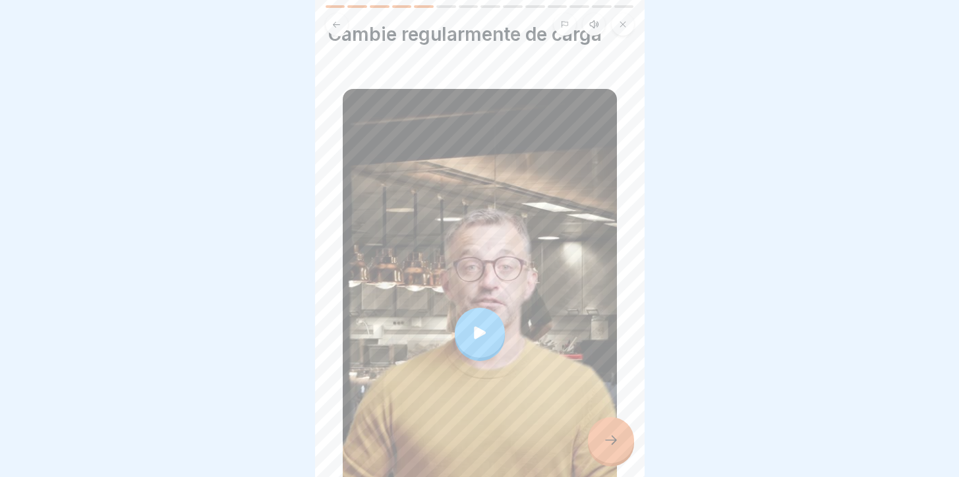
scroll to position [189, 0]
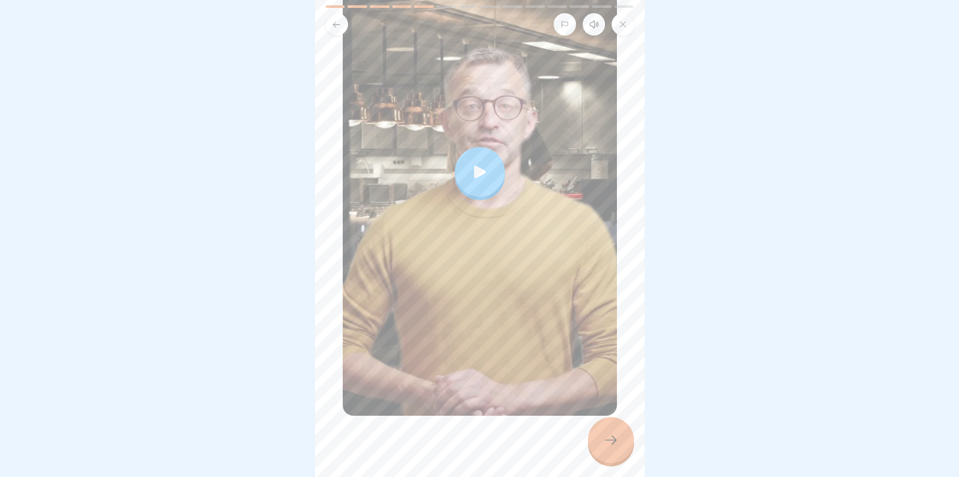
click at [476, 163] on div at bounding box center [480, 172] width 50 height 50
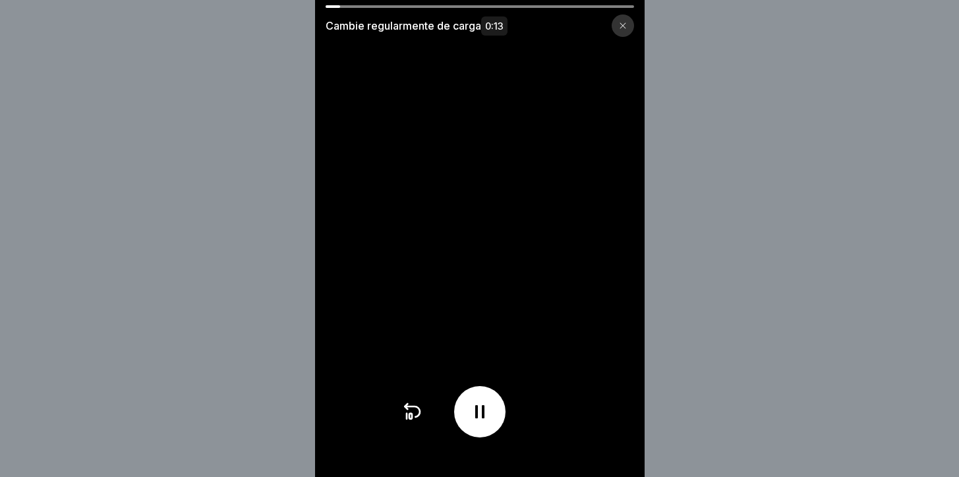
scroll to position [10, 0]
click at [627, 26] on icon at bounding box center [623, 26] width 8 height 8
